Goal: Find specific page/section: Find specific page/section

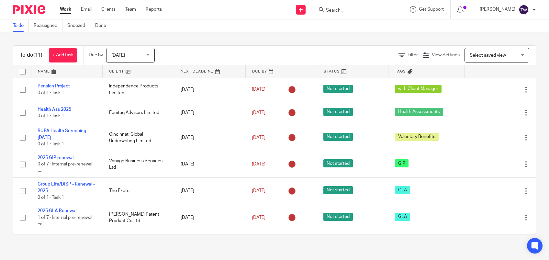
click at [351, 12] on input "Search" at bounding box center [354, 11] width 58 height 6
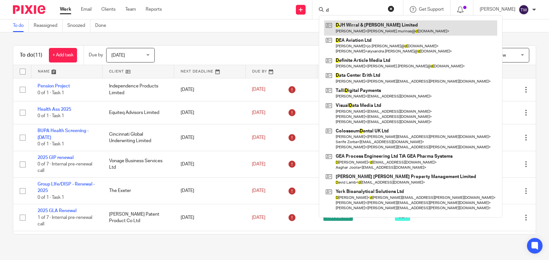
type input "d"
click at [350, 24] on link at bounding box center [410, 27] width 173 height 15
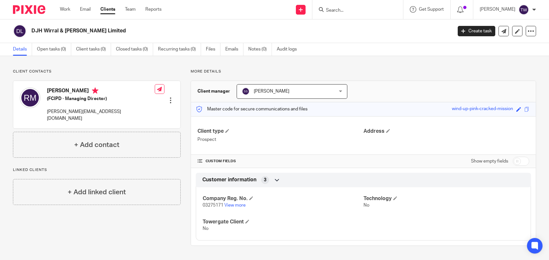
click at [505, 108] on div "wind-up-pink-cracked-mission" at bounding box center [482, 109] width 61 height 7
drag, startPoint x: 505, startPoint y: 108, endPoint x: 494, endPoint y: 108, distance: 11.7
